Goal: Information Seeking & Learning: Check status

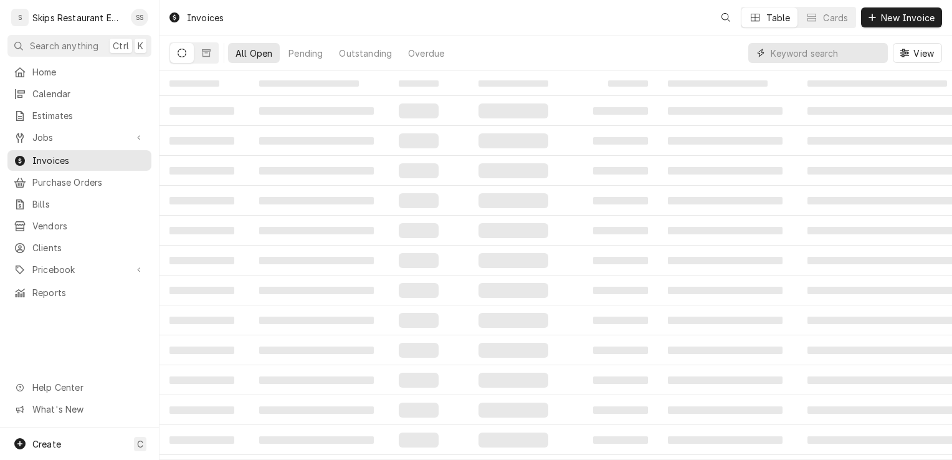
click at [791, 59] on input "Dynamic Content Wrapper" at bounding box center [826, 53] width 111 height 20
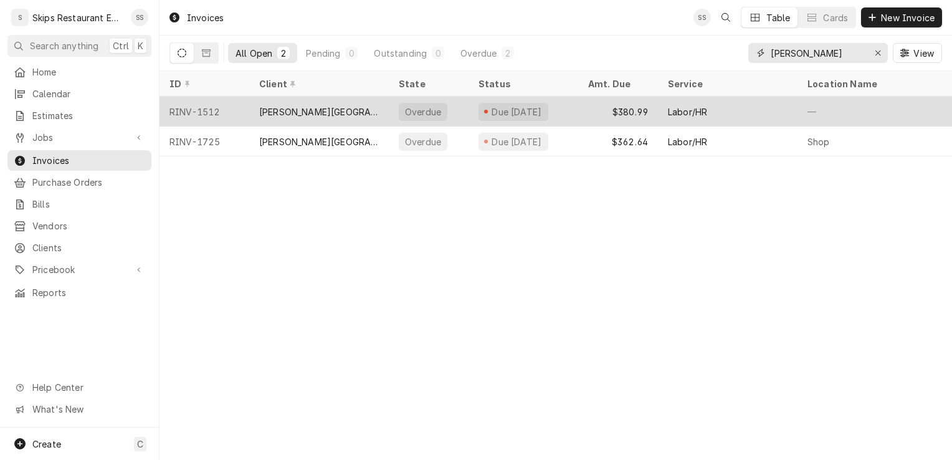
type input "[PERSON_NAME]"
click at [515, 108] on div "Due [DATE]" at bounding box center [516, 111] width 53 height 13
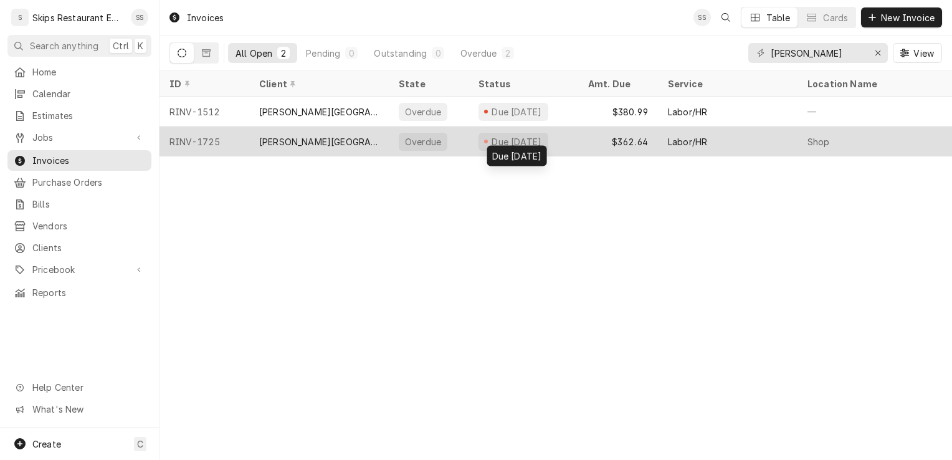
click at [498, 136] on div "Due [DATE]" at bounding box center [516, 141] width 53 height 13
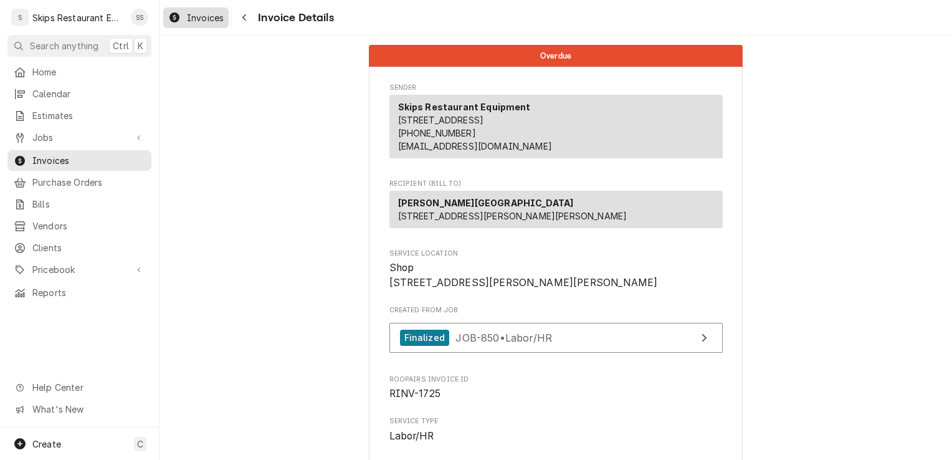
click at [209, 22] on span "Invoices" at bounding box center [205, 17] width 37 height 13
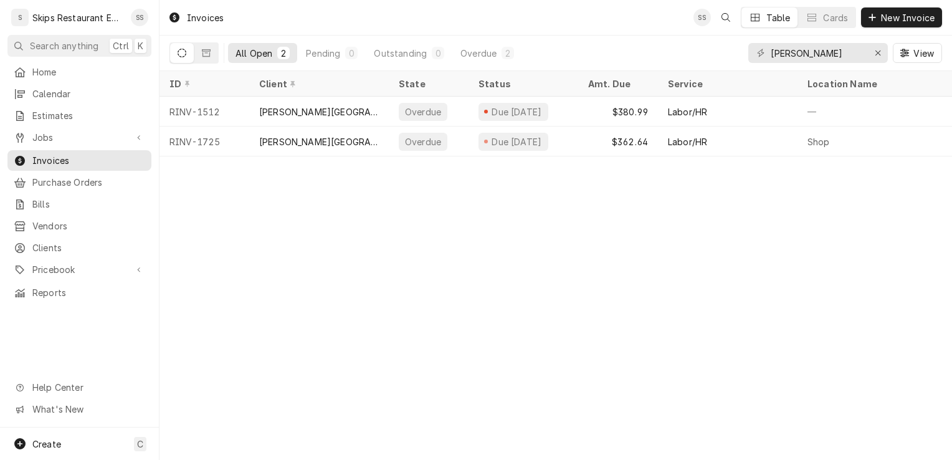
click at [186, 51] on icon "Dynamic Content Wrapper" at bounding box center [182, 53] width 9 height 9
click at [206, 50] on icon "Dynamic Content Wrapper" at bounding box center [206, 53] width 9 height 9
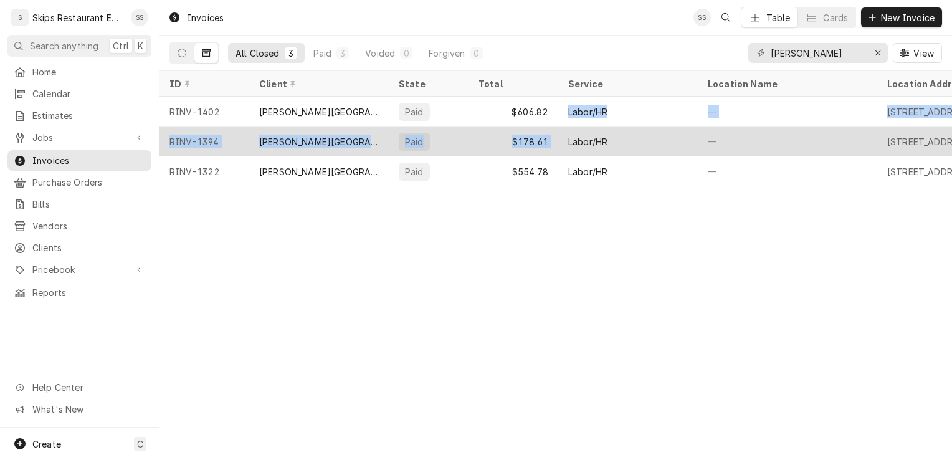
click at [568, 128] on tbody "RINV-1402 [PERSON_NAME] Ranch Paid $606.82 Labor/HR — [STREET_ADDRESS][PERSON_N…" at bounding box center [556, 142] width 793 height 90
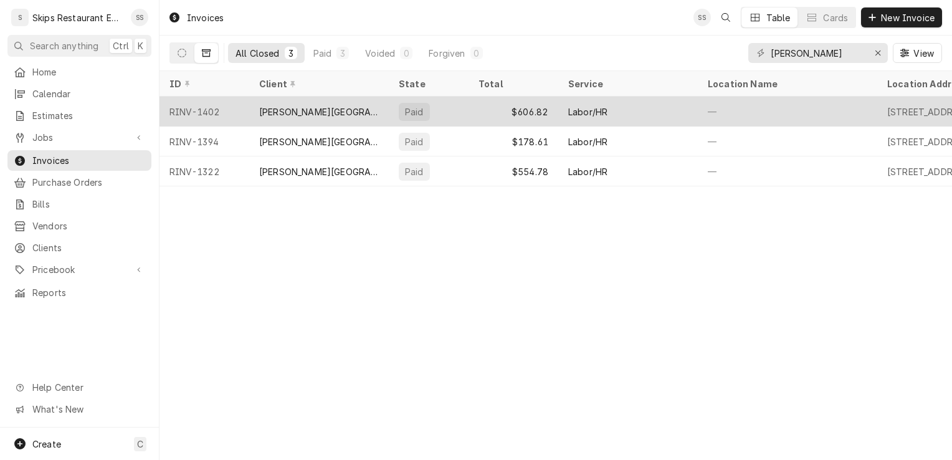
drag, startPoint x: 568, startPoint y: 128, endPoint x: 541, endPoint y: 107, distance: 33.8
click at [541, 107] on div "$606.82" at bounding box center [514, 112] width 90 height 30
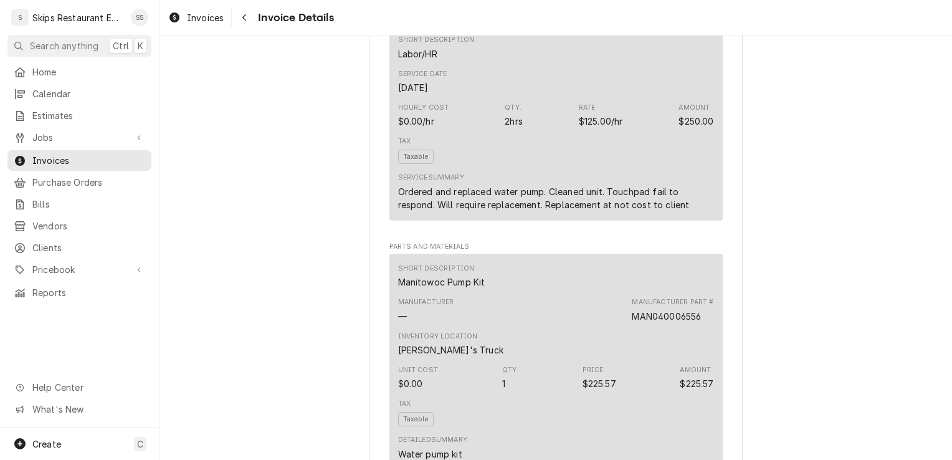
scroll to position [586, 0]
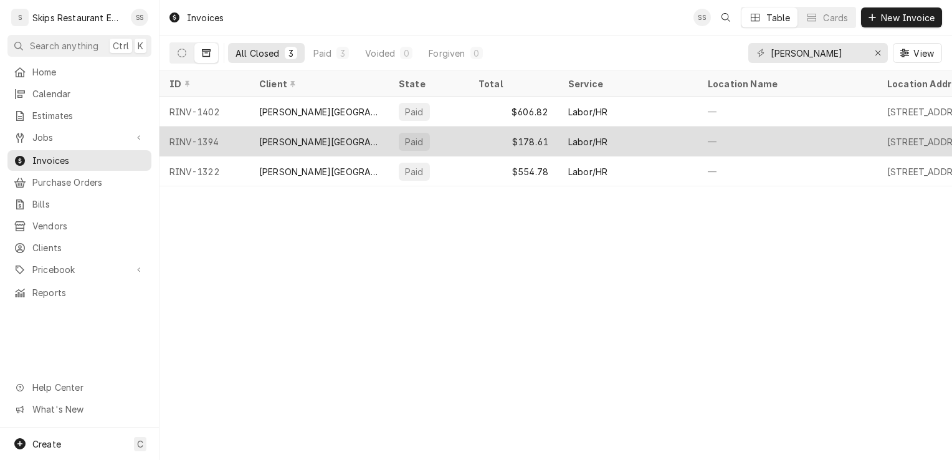
click at [515, 135] on div "$178.61" at bounding box center [514, 141] width 90 height 30
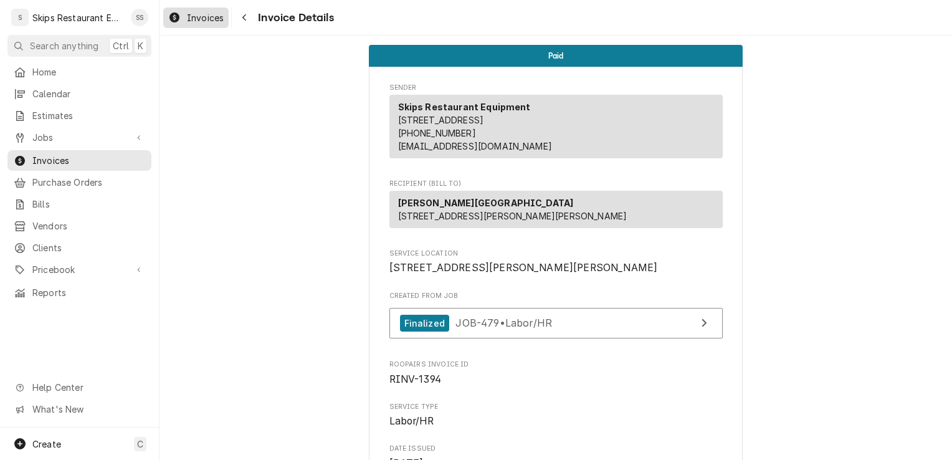
click at [215, 14] on span "Invoices" at bounding box center [205, 17] width 37 height 13
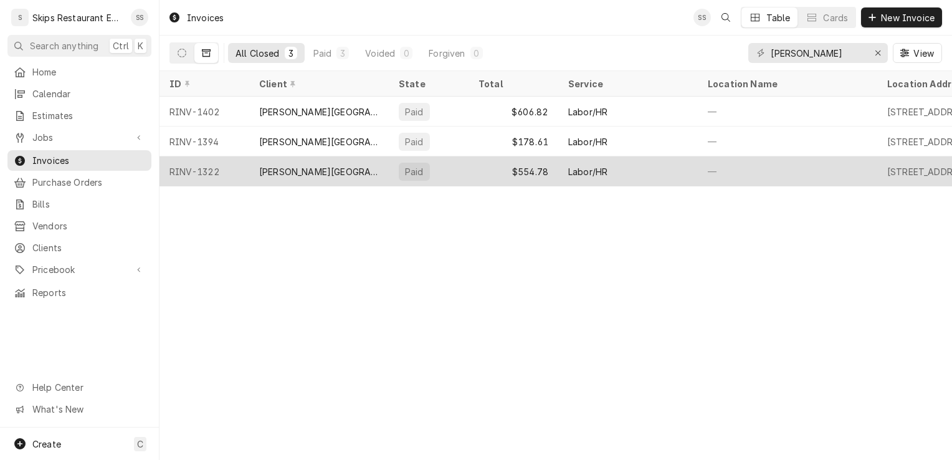
click at [544, 171] on div "$554.78" at bounding box center [514, 171] width 90 height 30
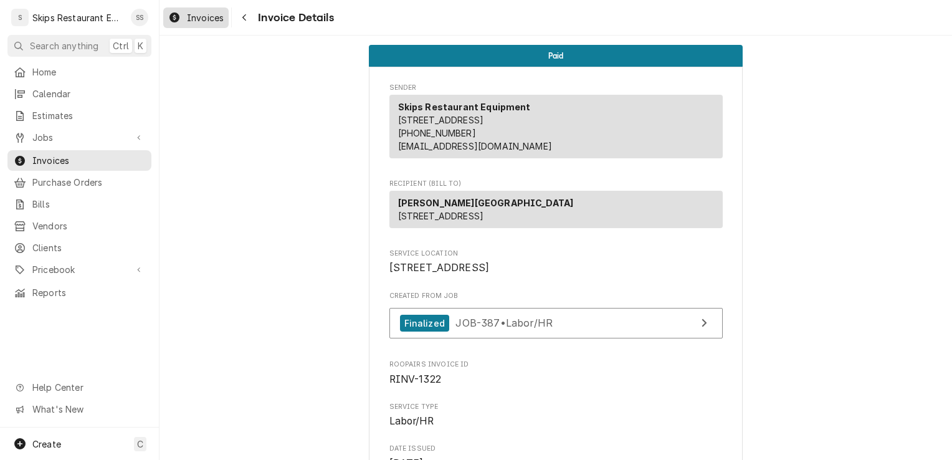
click at [200, 22] on span "Invoices" at bounding box center [205, 17] width 37 height 13
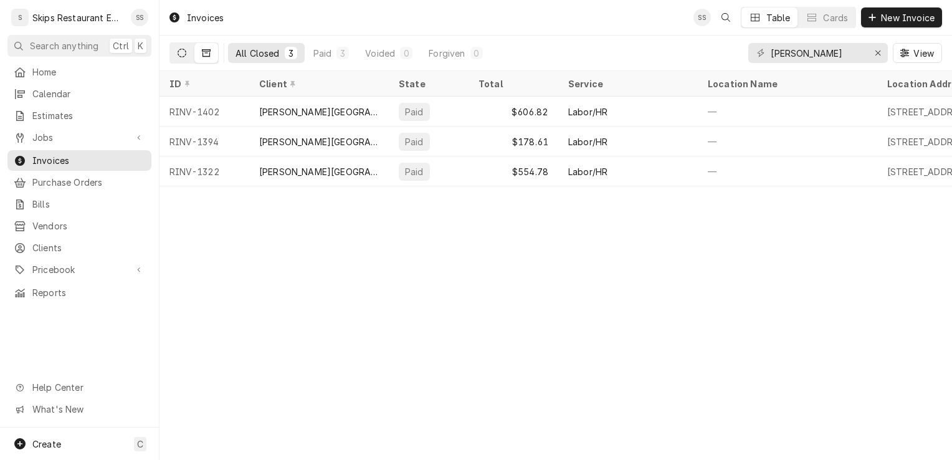
click at [186, 54] on icon "Dynamic Content Wrapper" at bounding box center [182, 53] width 9 height 9
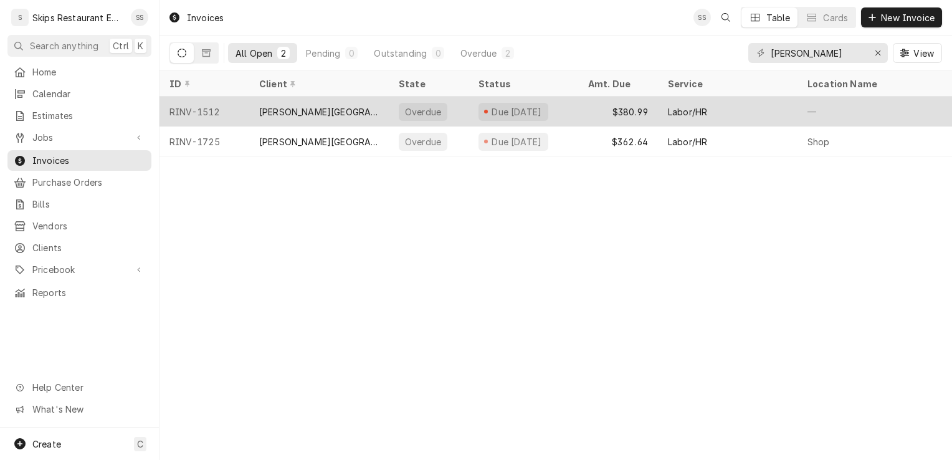
click at [322, 114] on div "[PERSON_NAME][GEOGRAPHIC_DATA]" at bounding box center [319, 112] width 140 height 30
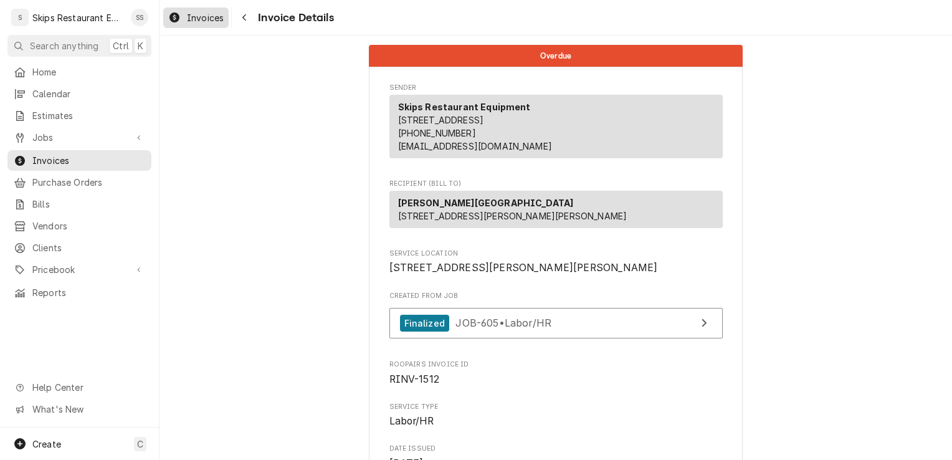
click at [202, 16] on span "Invoices" at bounding box center [205, 17] width 37 height 13
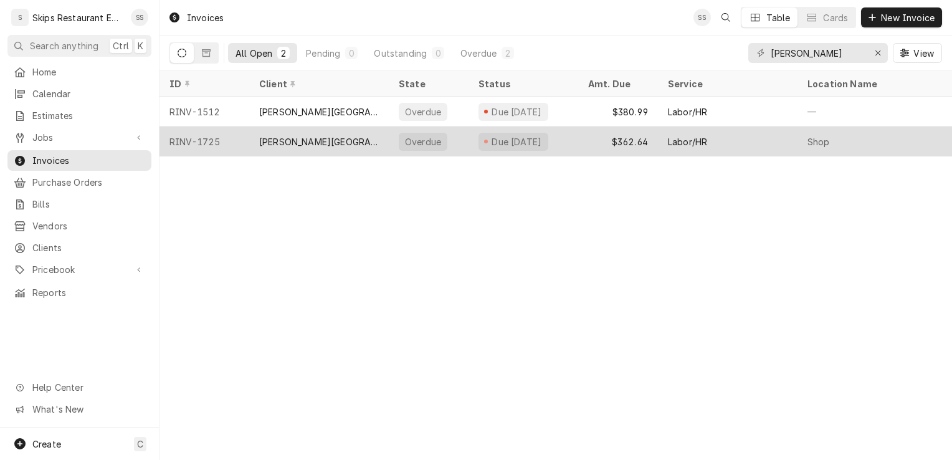
click at [517, 139] on div "Due [DATE]" at bounding box center [516, 141] width 53 height 13
